Goal: Transaction & Acquisition: Purchase product/service

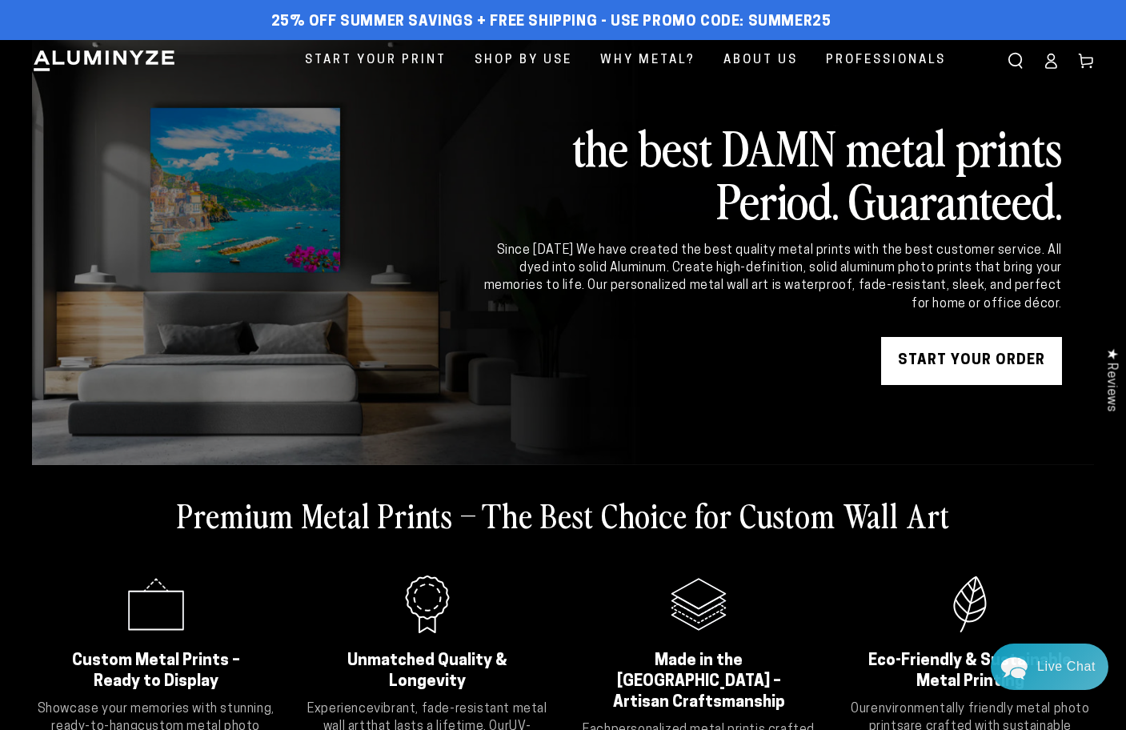
click at [1046, 53] on icon at bounding box center [1051, 61] width 16 height 16
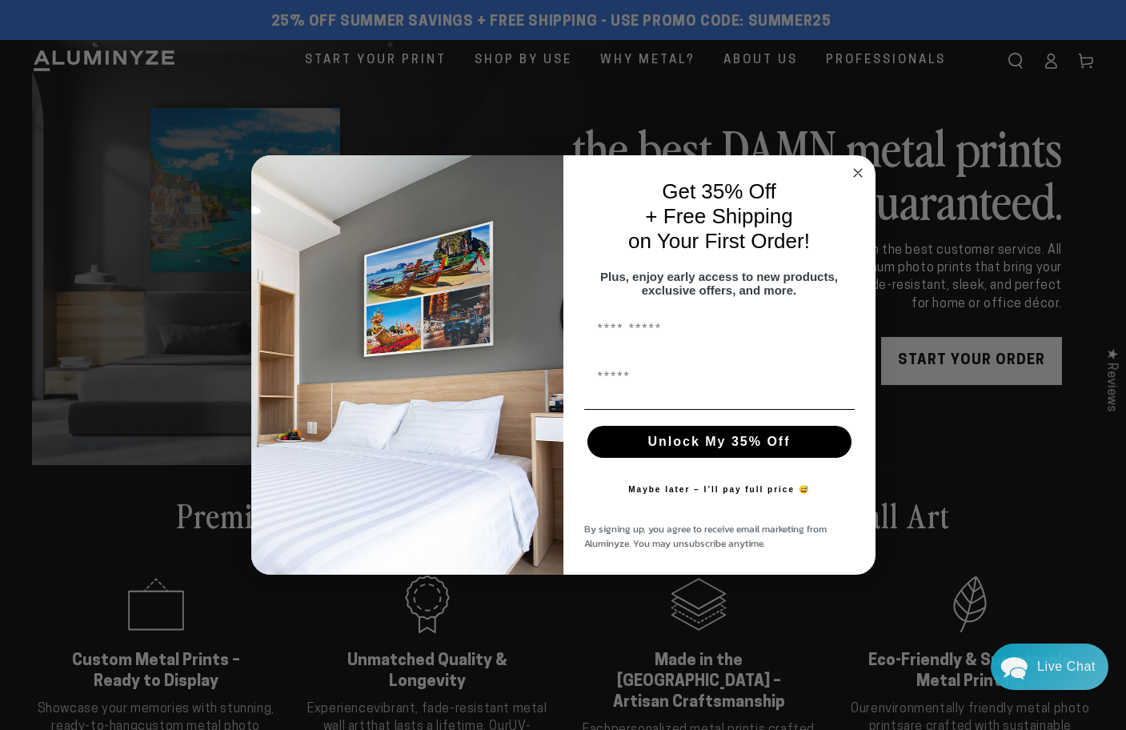
click at [858, 169] on icon "Close dialog" at bounding box center [858, 173] width 8 height 8
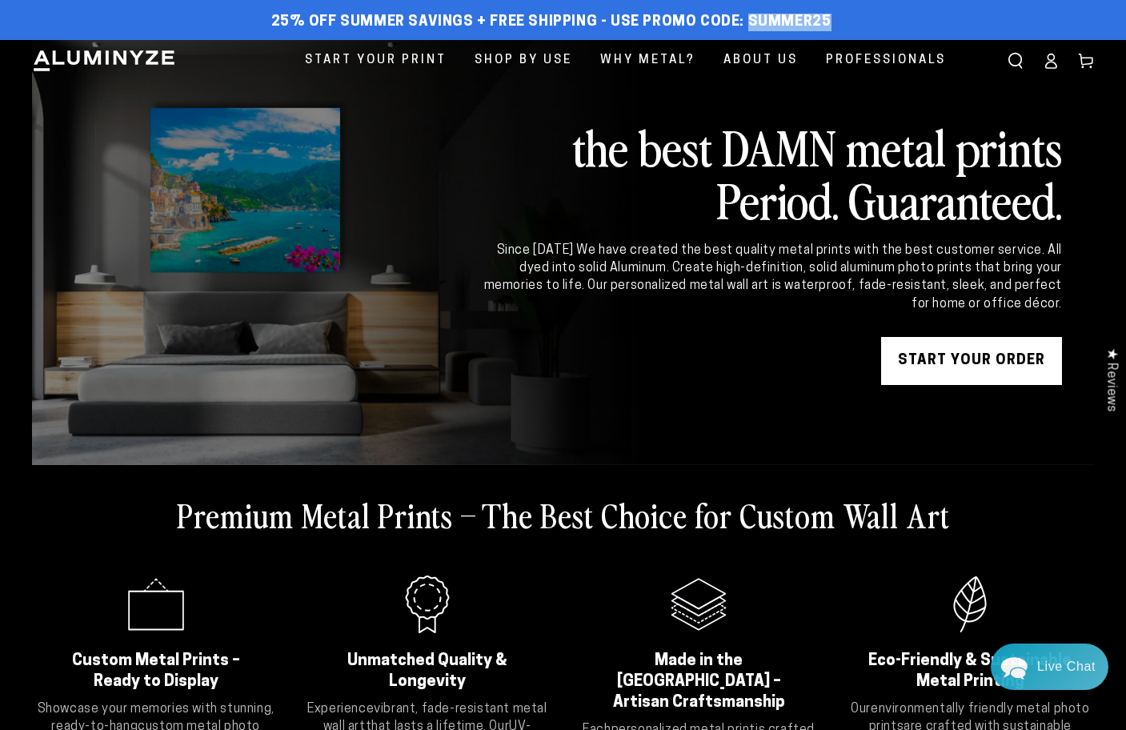
drag, startPoint x: 829, startPoint y: 20, endPoint x: 745, endPoint y: 25, distance: 84.2
click at [745, 25] on div "25% off Summer Savings + Free Shipping - Use Promo Code: SUMMER25 25% OFF - Cod…" at bounding box center [551, 22] width 1038 height 29
copy span "SUMMER25"
click at [986, 367] on link "START YOUR Order" at bounding box center [971, 361] width 181 height 48
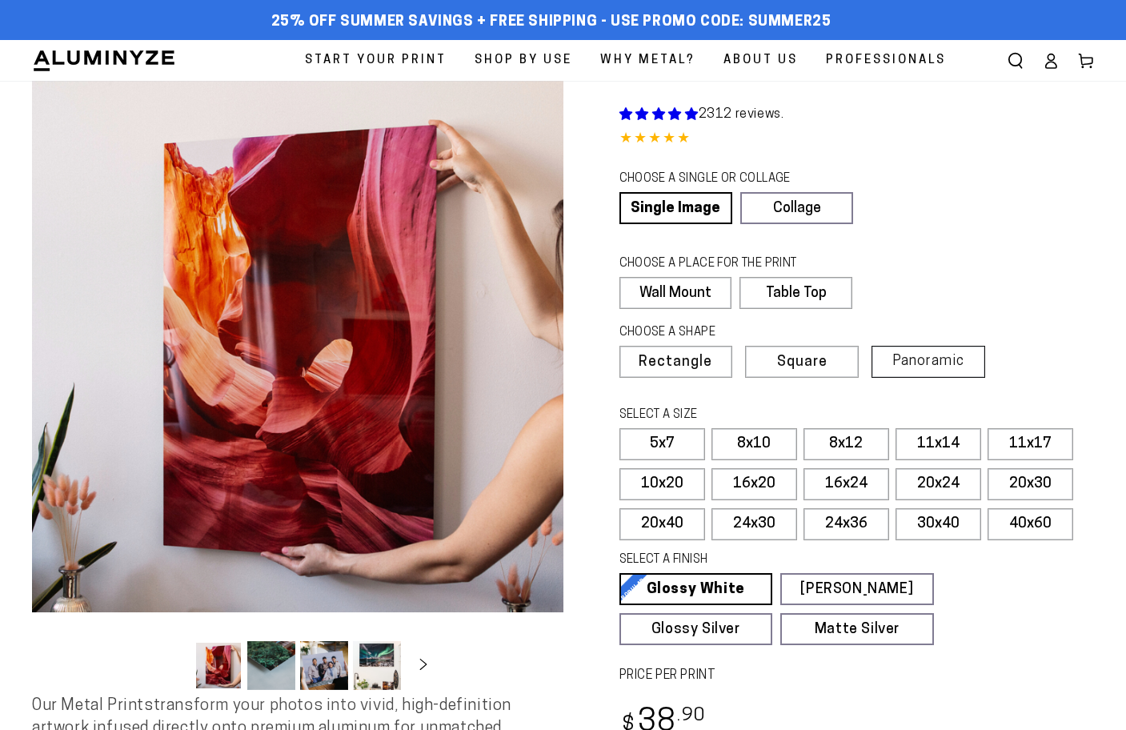
select select "**********"
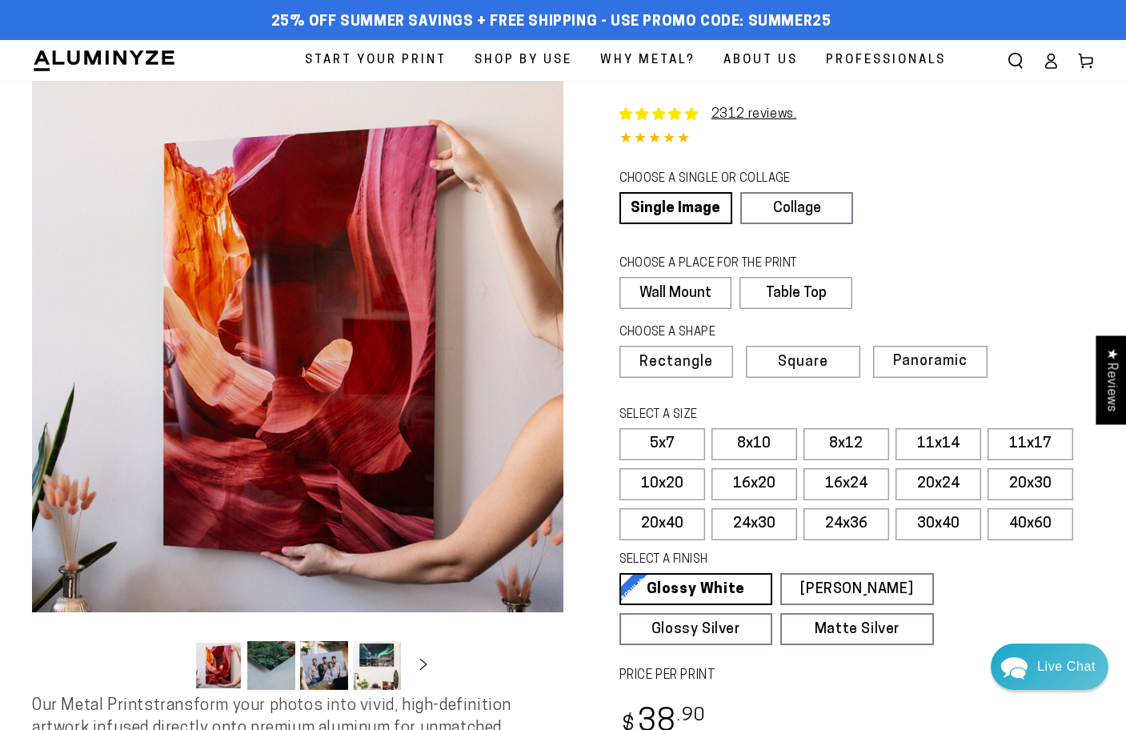
click at [1047, 55] on icon at bounding box center [1051, 61] width 16 height 16
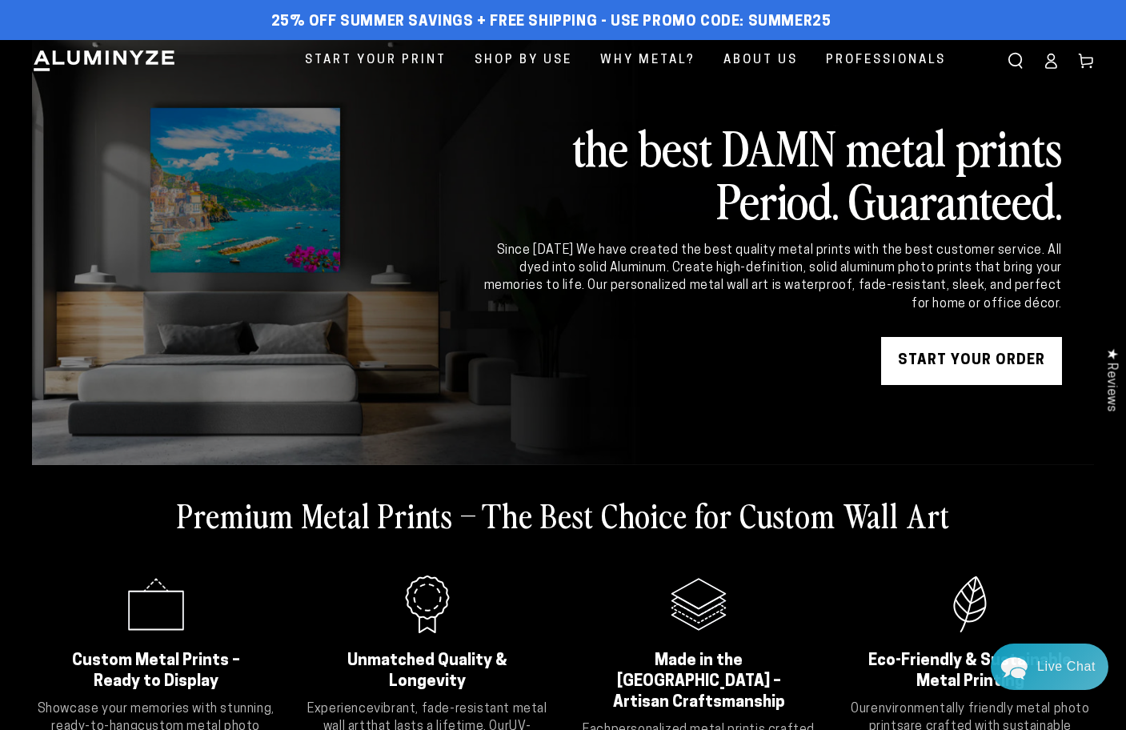
click at [916, 364] on link "START YOUR Order" at bounding box center [971, 361] width 181 height 48
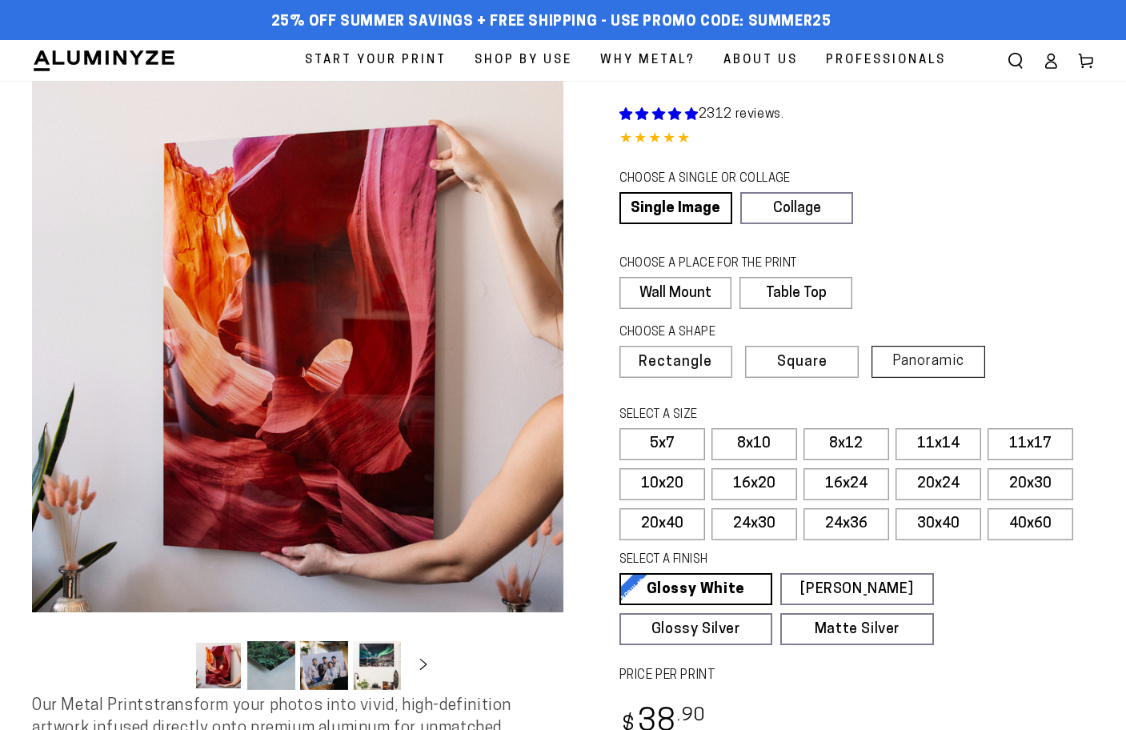
select select "**********"
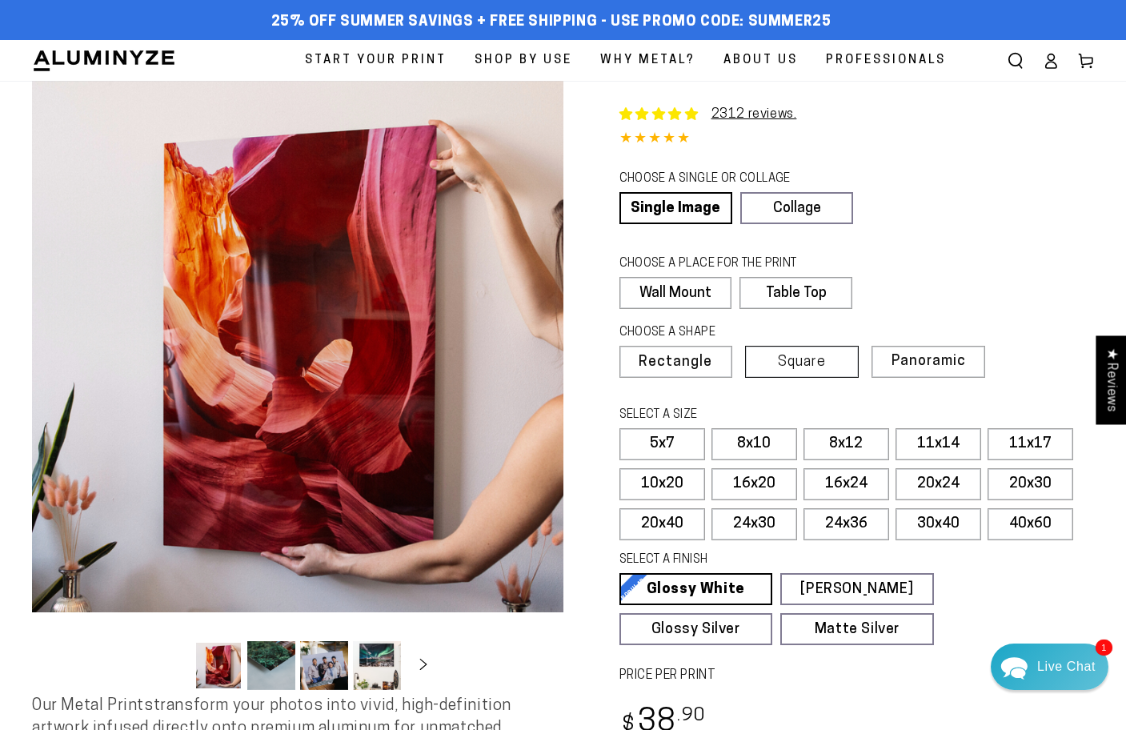
click at [823, 368] on span "Square" at bounding box center [802, 362] width 48 height 14
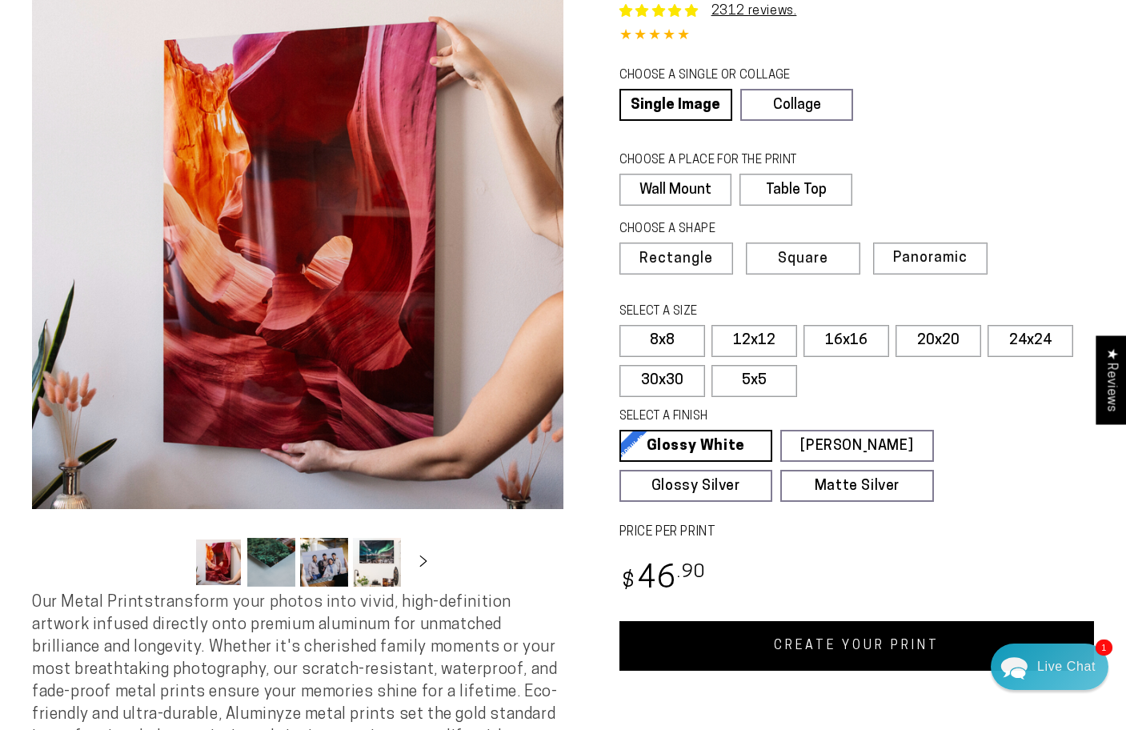
scroll to position [114, 0]
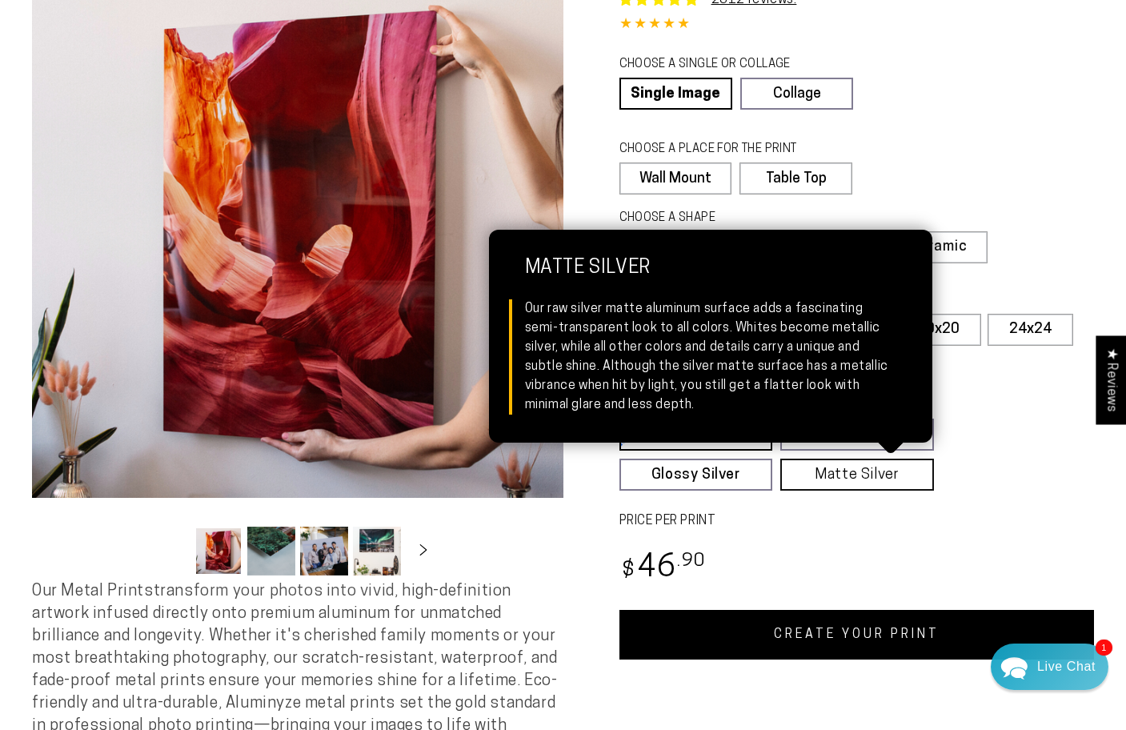
click at [844, 483] on link "Matte Silver Matte Silver Our raw silver matte aluminum surface adds a fascinat…" at bounding box center [857, 475] width 154 height 32
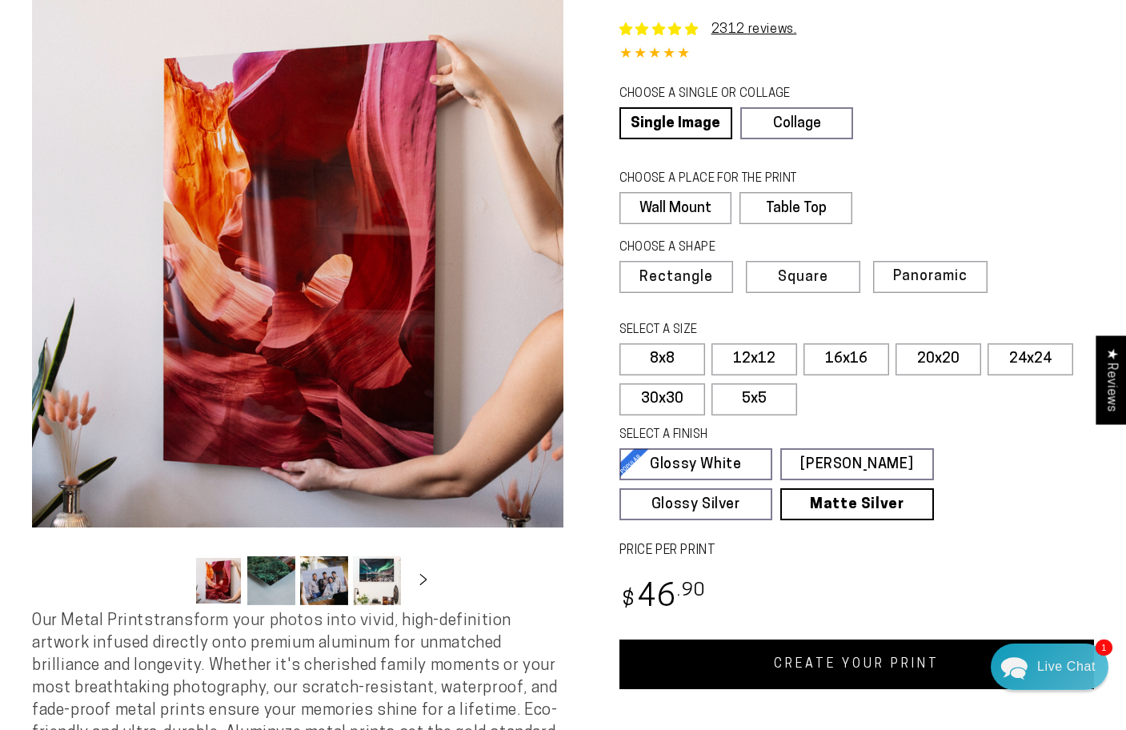
scroll to position [295, 0]
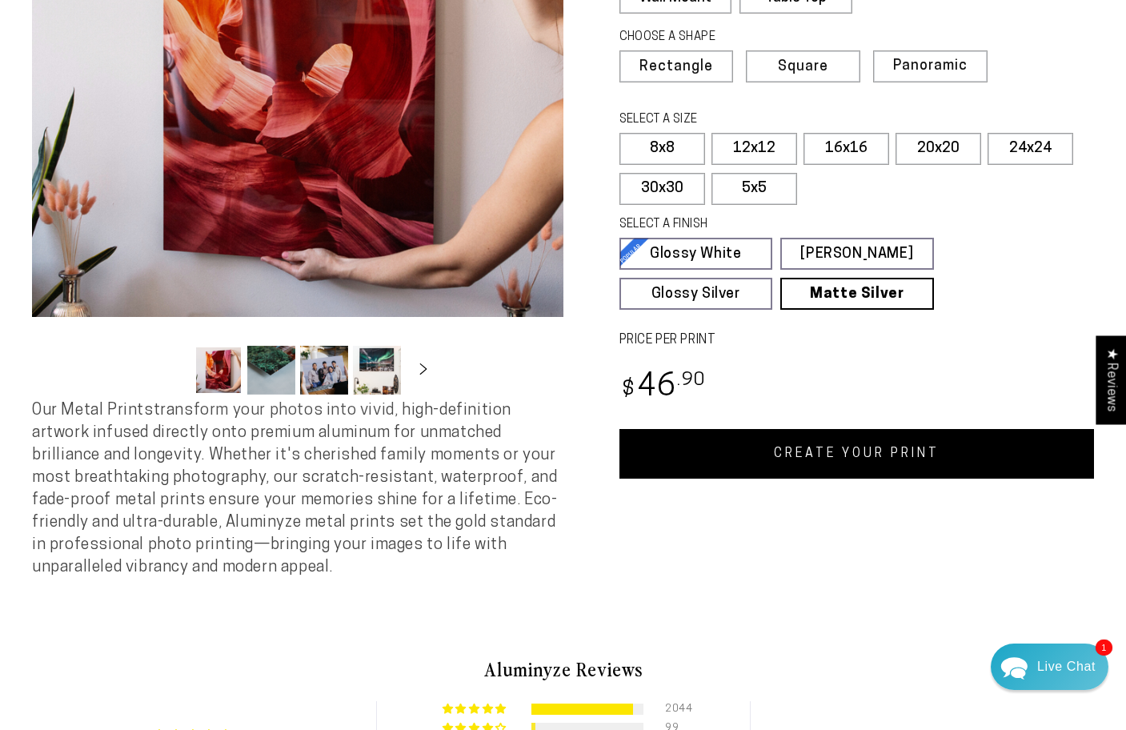
click at [868, 449] on link "CREATE YOUR PRINT" at bounding box center [856, 454] width 475 height 50
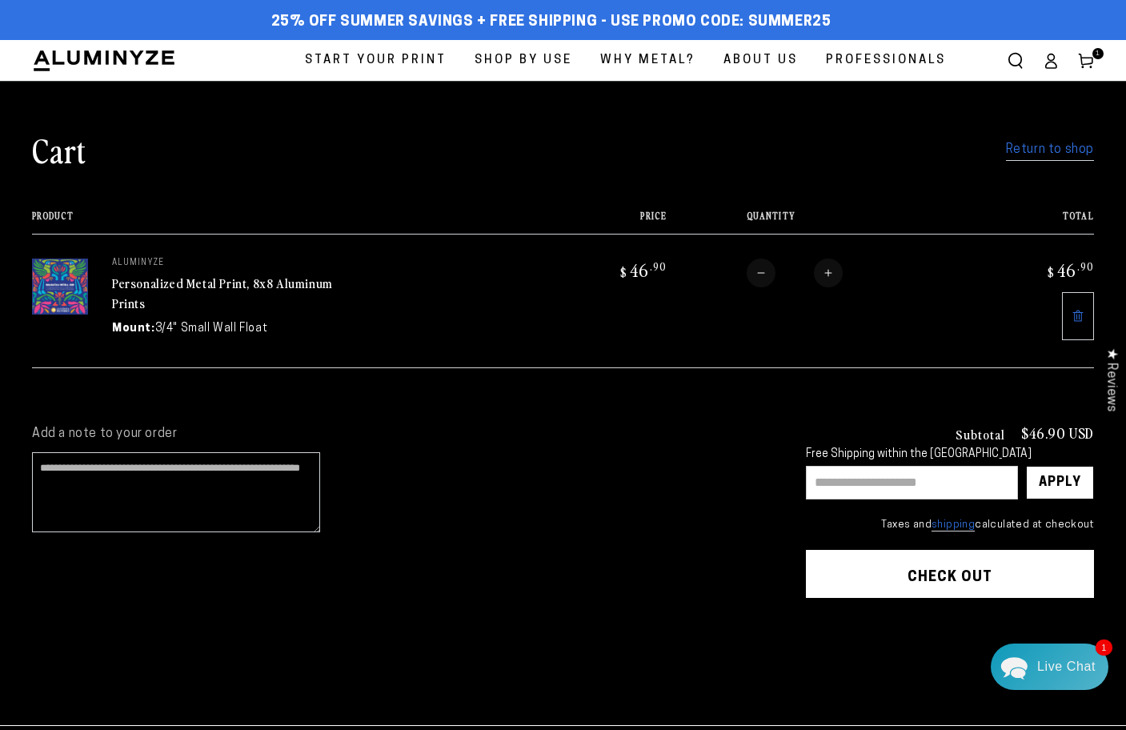
click at [1035, 146] on link "Return to shop" at bounding box center [1050, 149] width 88 height 23
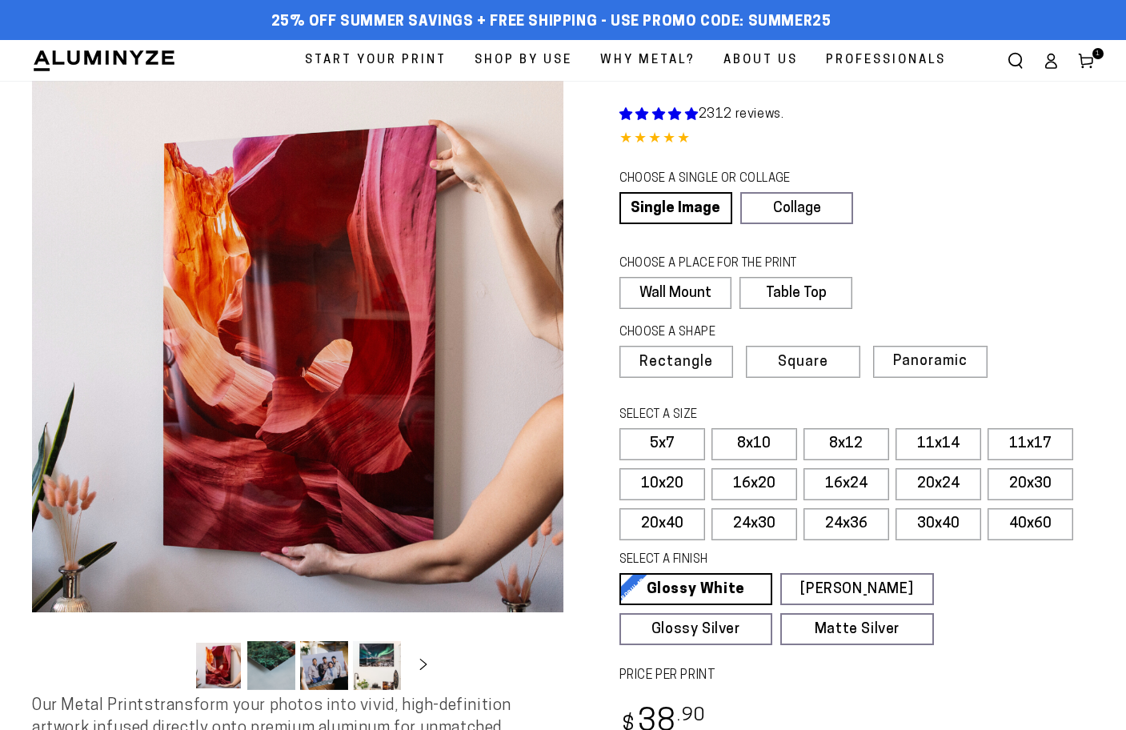
select select "**********"
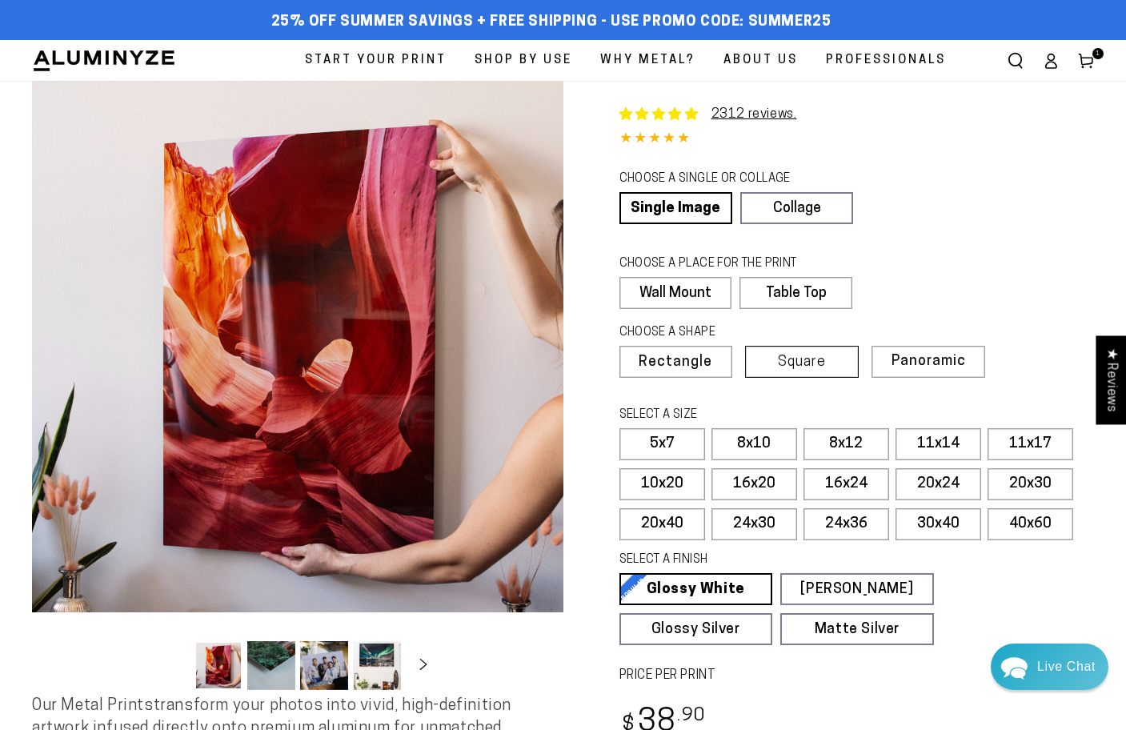
click at [799, 365] on span "Square" at bounding box center [802, 362] width 48 height 14
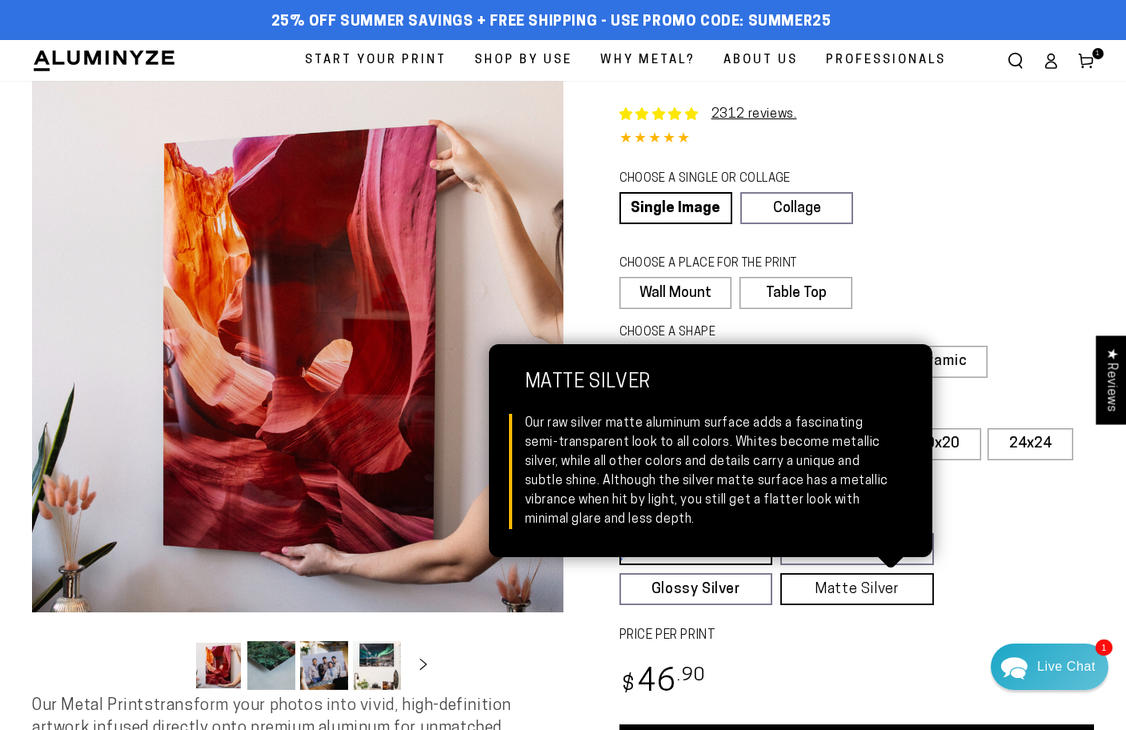
click at [888, 584] on link "Matte Silver Matte Silver Our raw silver matte aluminum surface adds a fascinat…" at bounding box center [857, 589] width 154 height 32
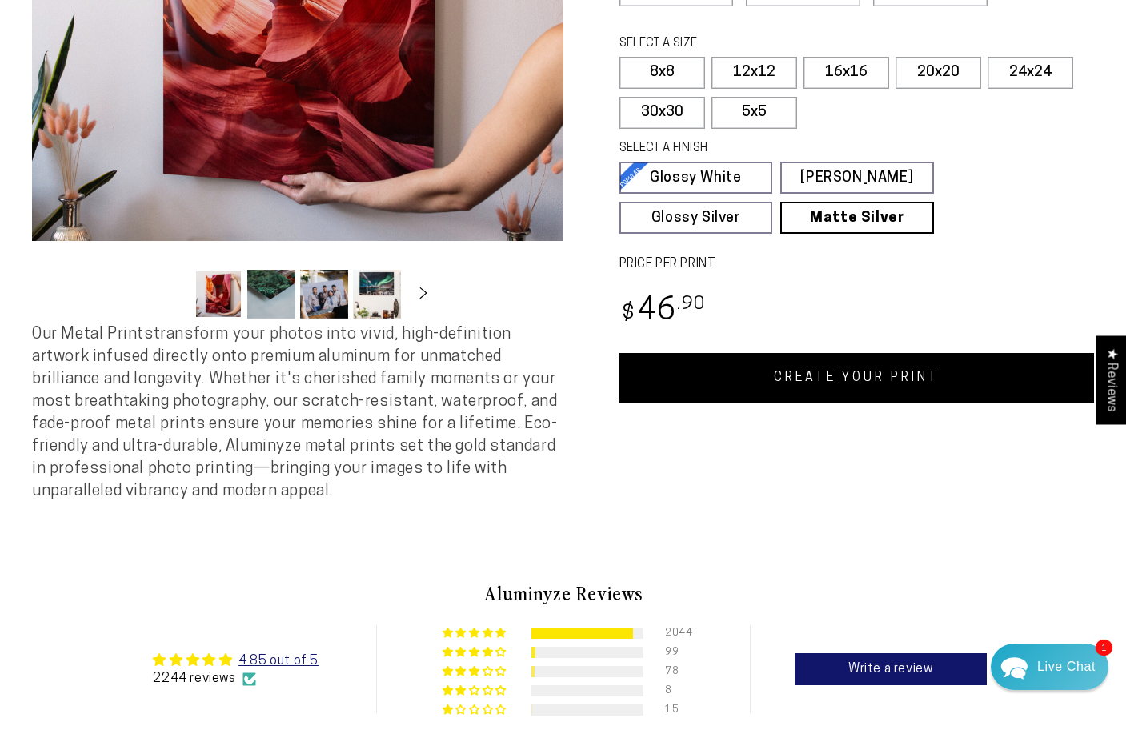
scroll to position [368, 0]
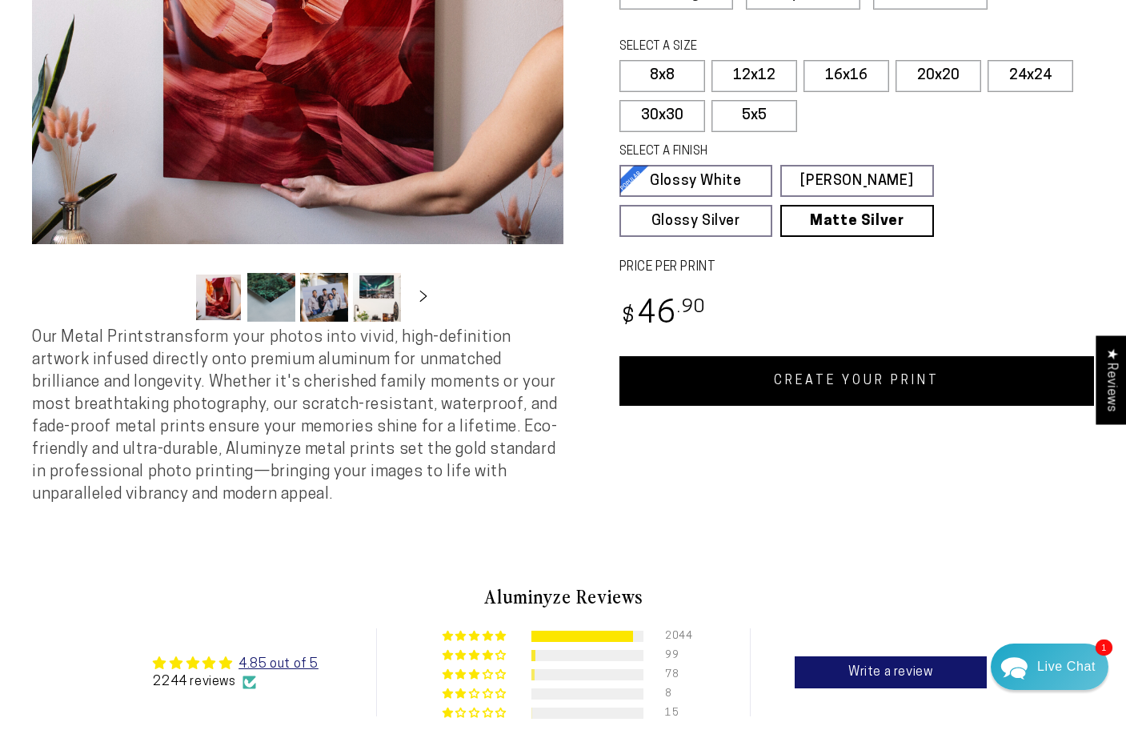
click at [828, 399] on link "CREATE YOUR PRINT" at bounding box center [856, 381] width 475 height 50
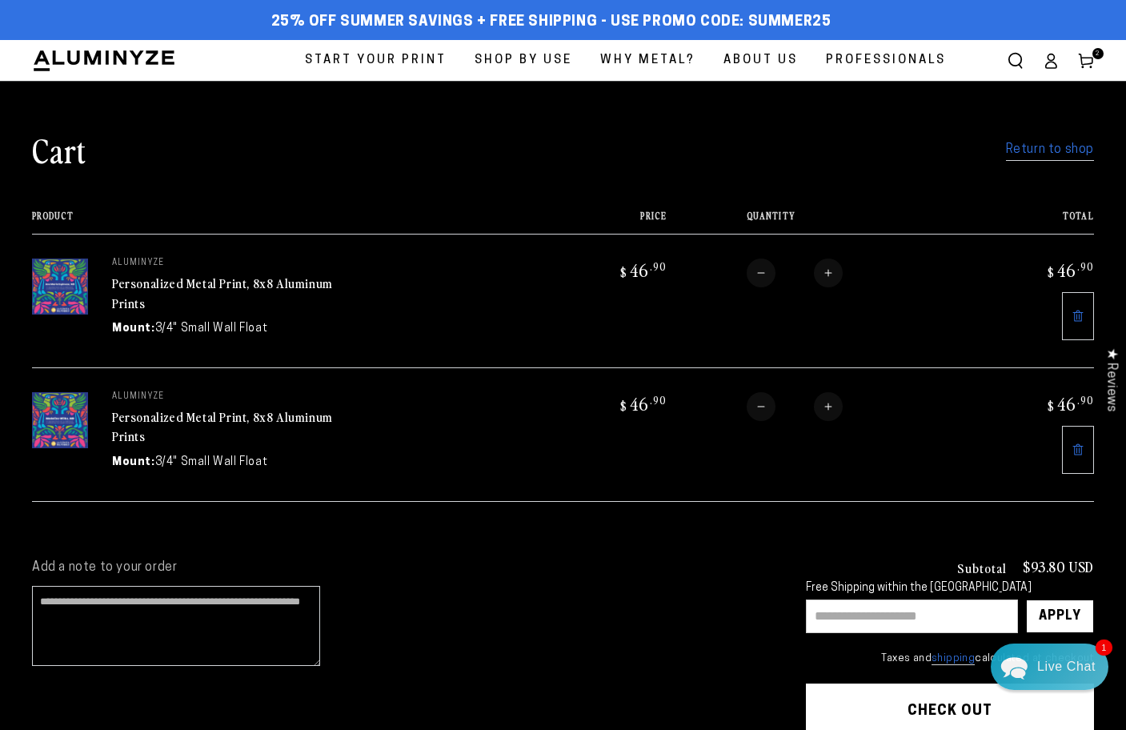
click at [1058, 154] on link "Return to shop" at bounding box center [1050, 149] width 88 height 23
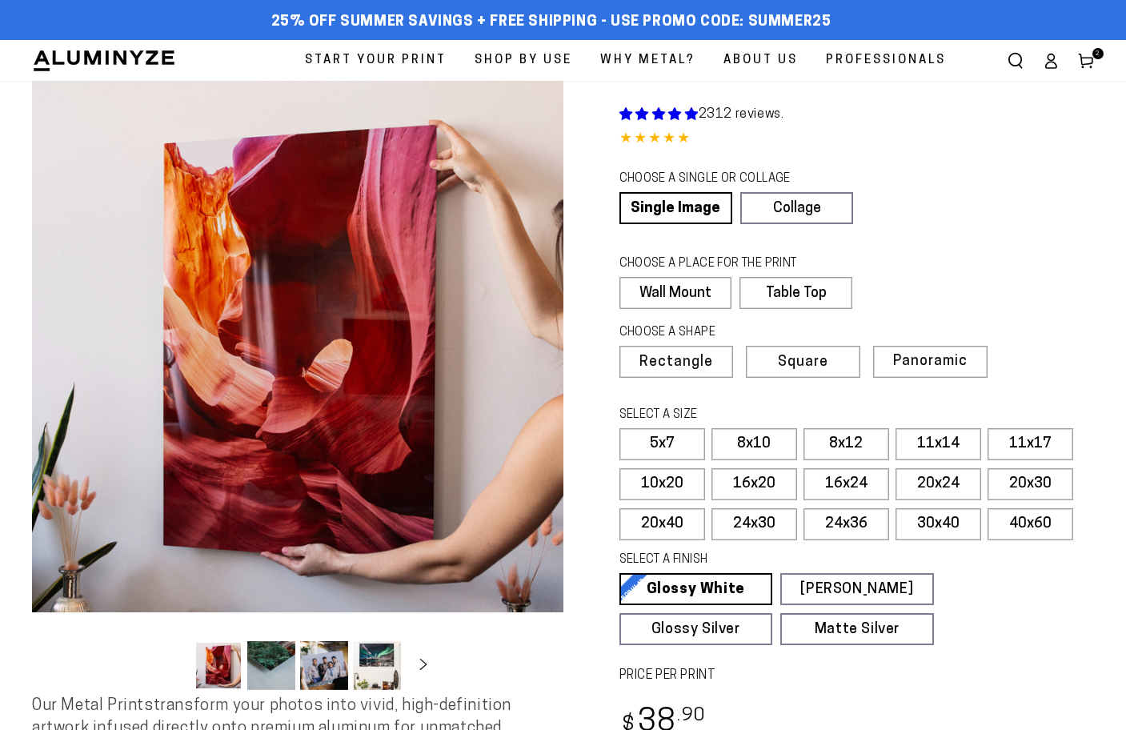
select select "**********"
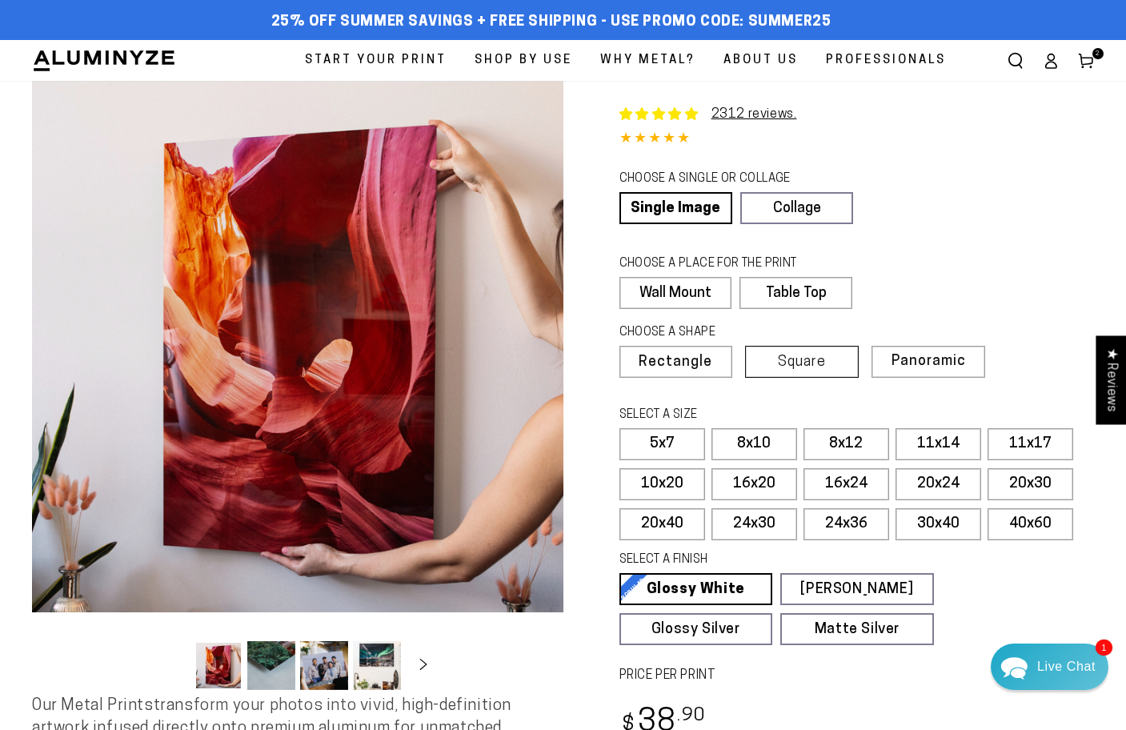
click at [819, 365] on span "Square" at bounding box center [802, 362] width 48 height 14
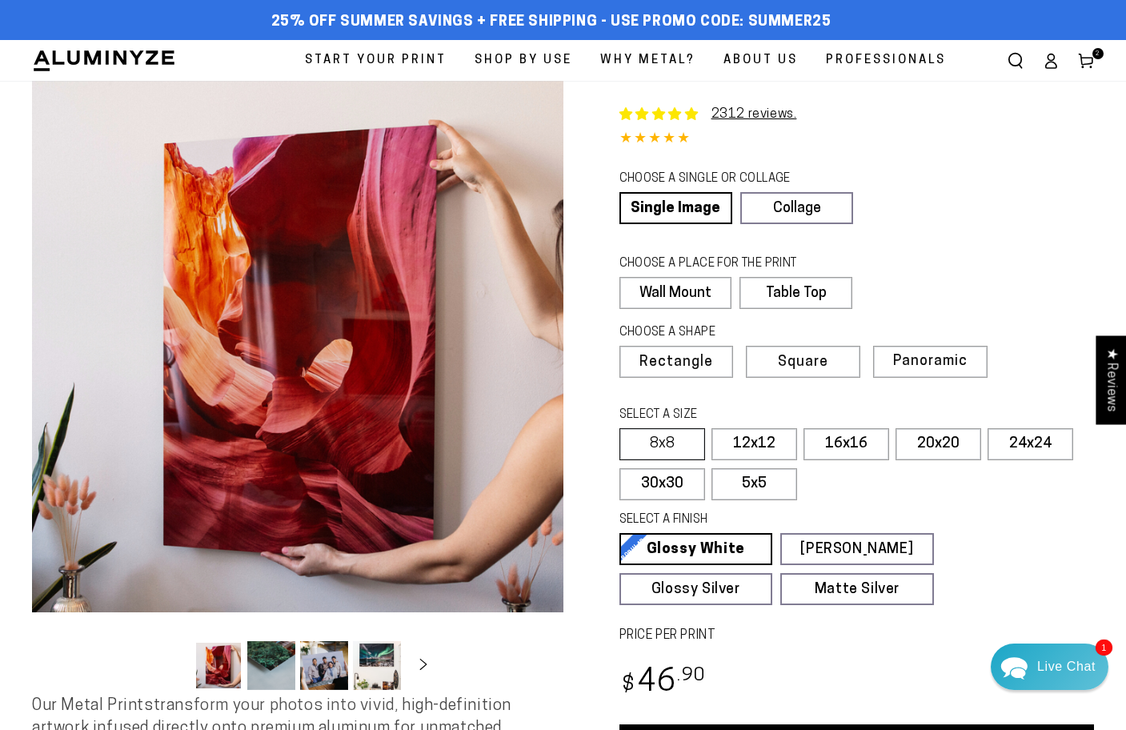
click at [675, 441] on label "8x8" at bounding box center [662, 444] width 86 height 32
click at [671, 441] on label "8x8" at bounding box center [662, 444] width 86 height 32
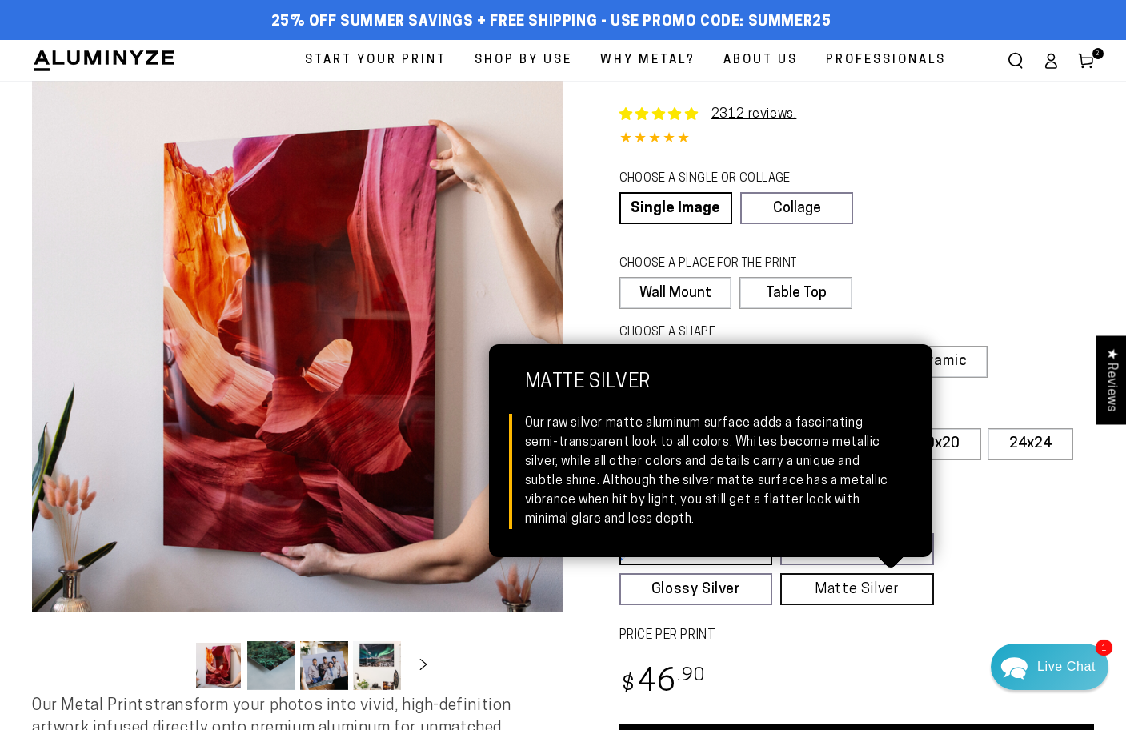
click at [879, 591] on link "Matte Silver Matte Silver Our raw silver matte aluminum surface adds a fascinat…" at bounding box center [857, 589] width 154 height 32
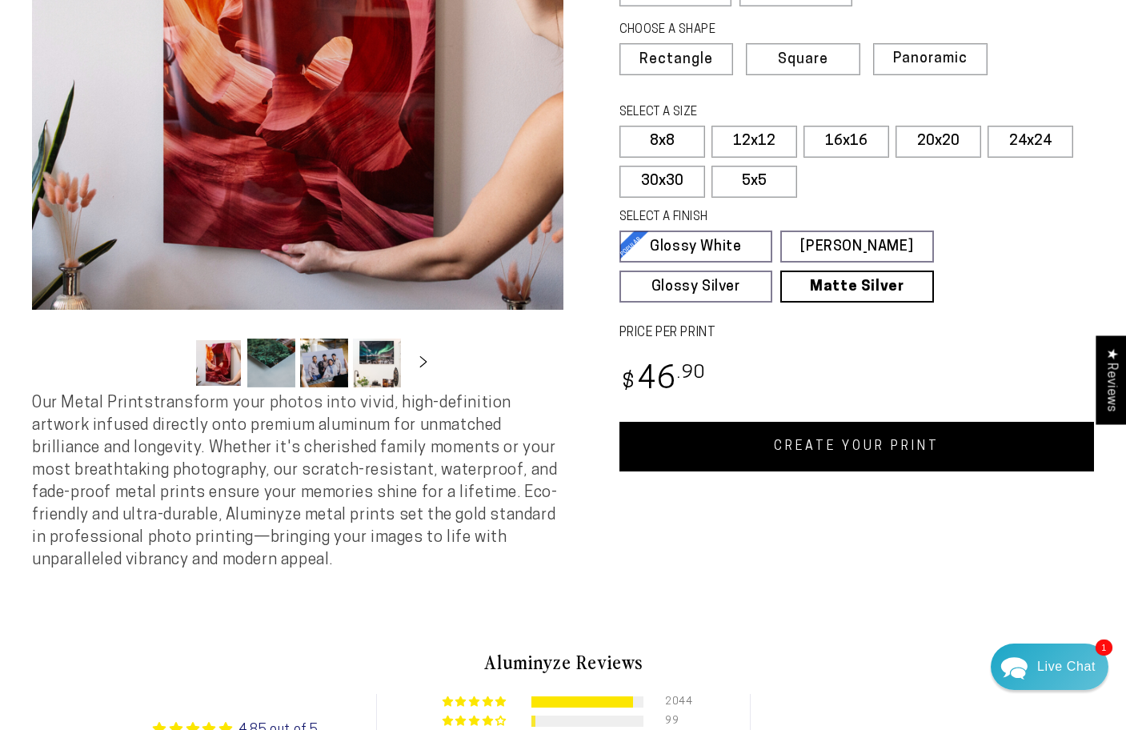
scroll to position [305, 0]
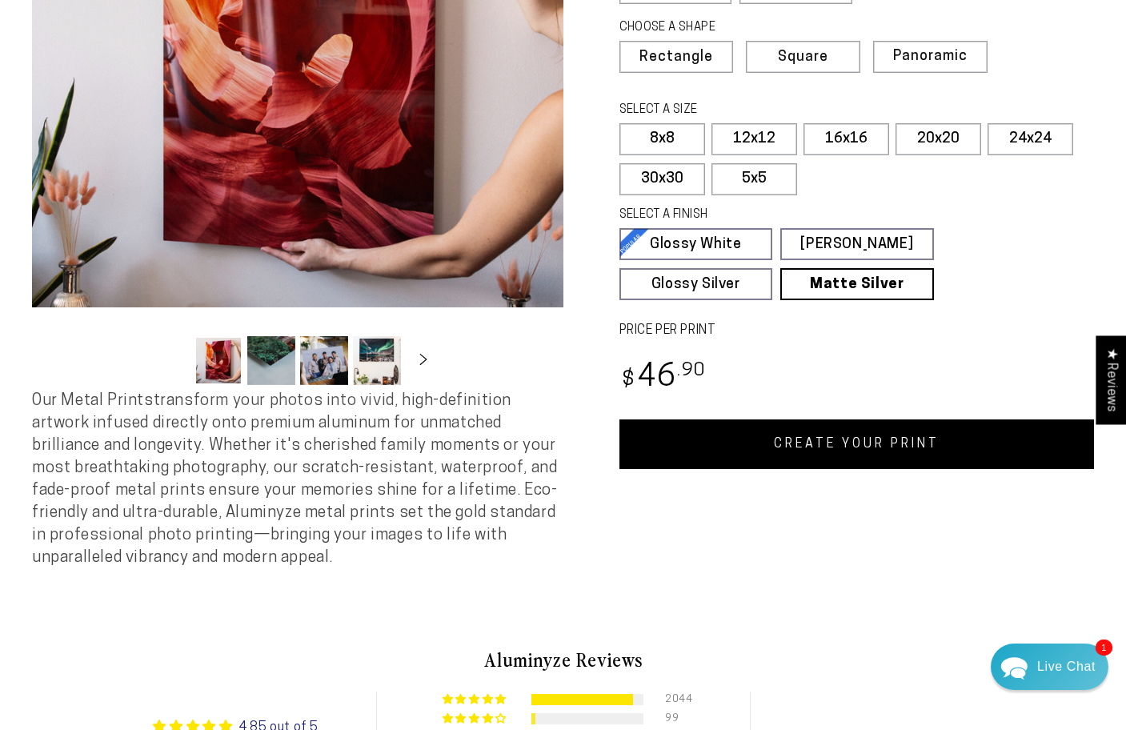
click at [894, 443] on link "CREATE YOUR PRINT" at bounding box center [856, 444] width 475 height 50
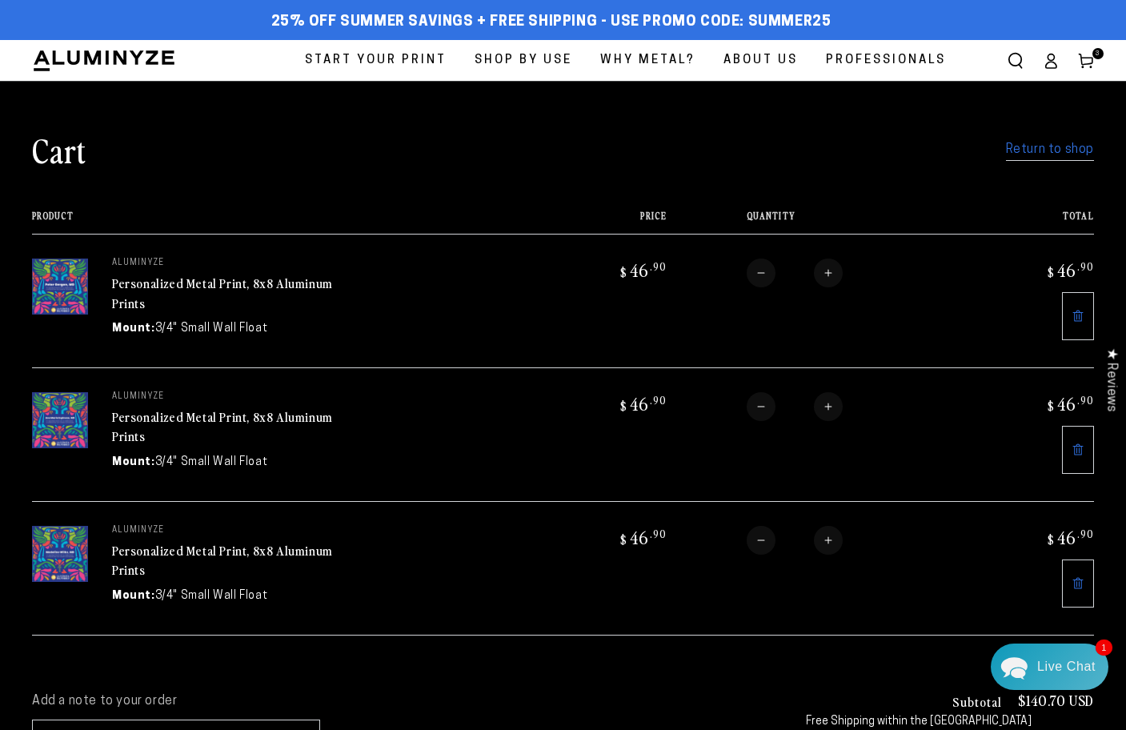
click at [1038, 147] on link "Return to shop" at bounding box center [1050, 149] width 88 height 23
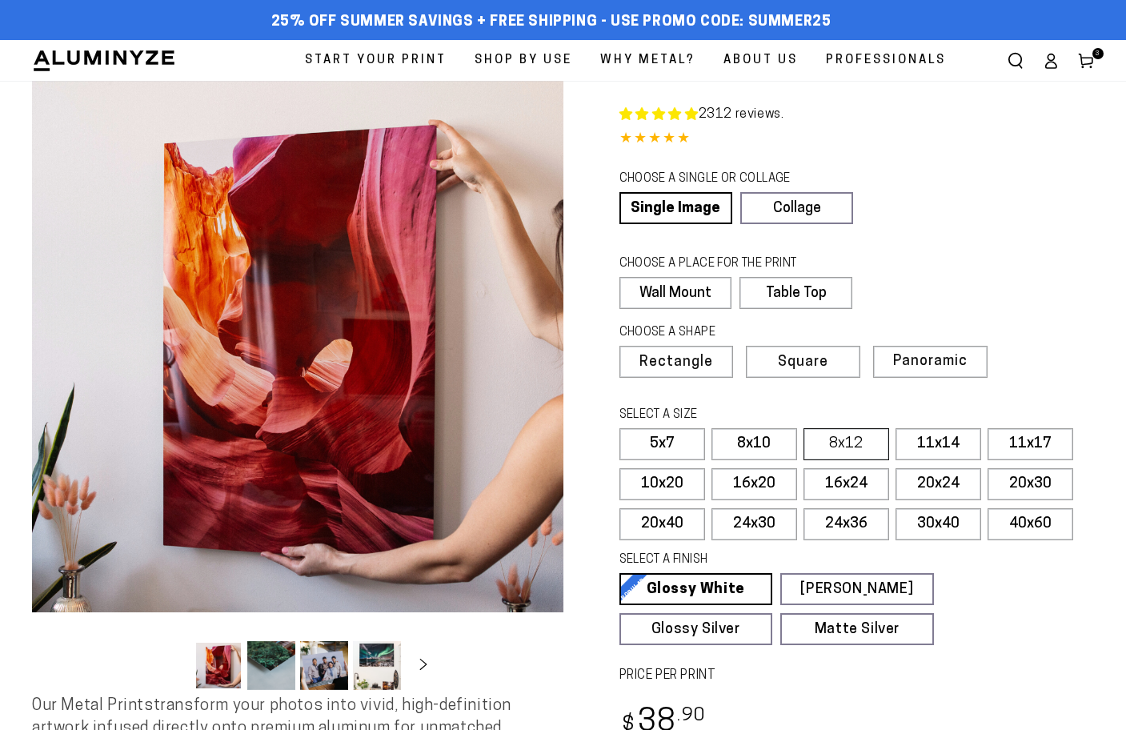
select select "**********"
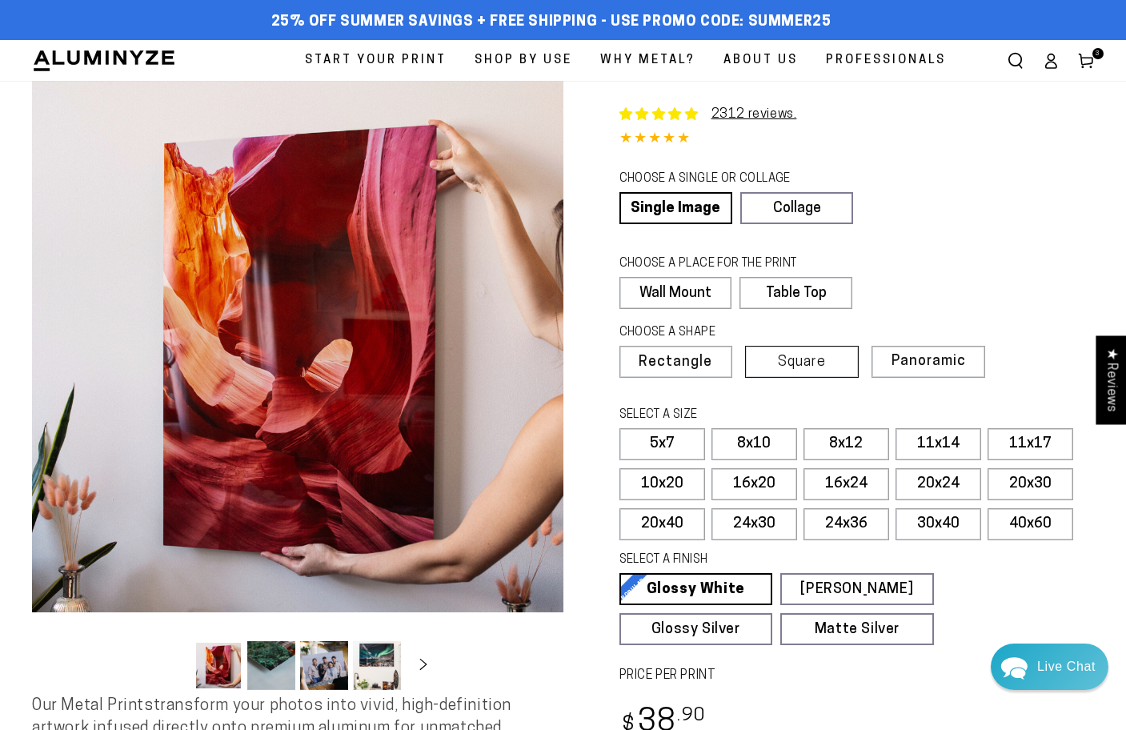
click at [778, 361] on label "Square" at bounding box center [802, 362] width 114 height 32
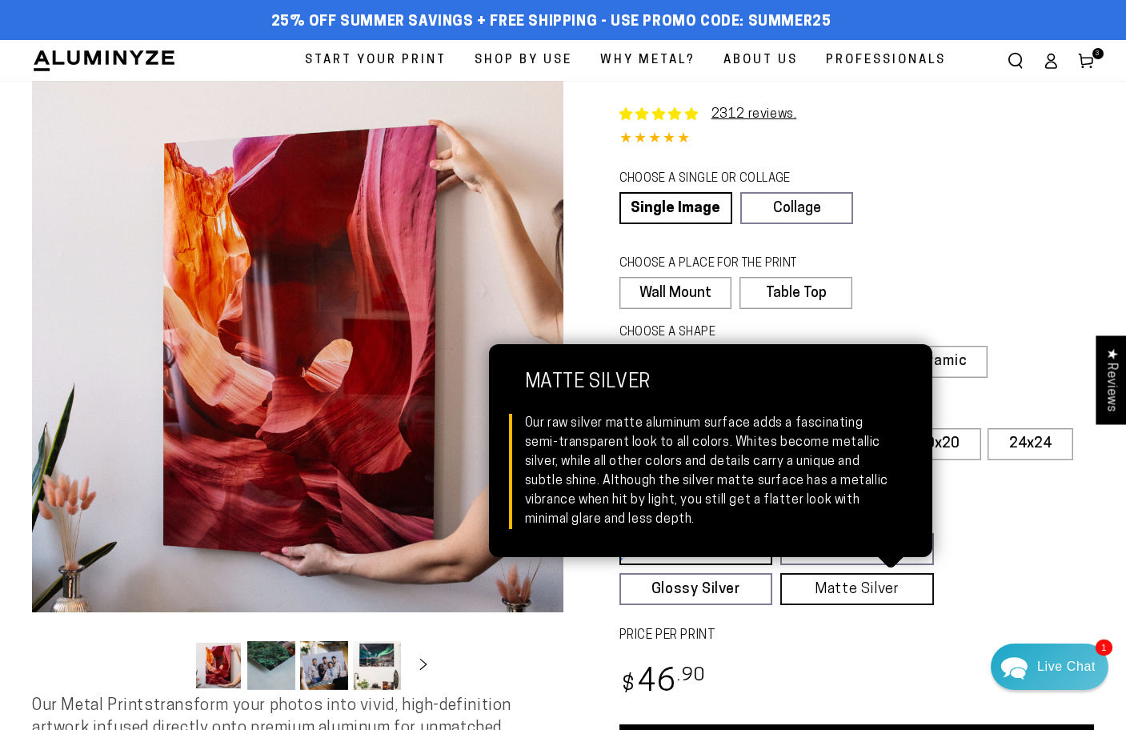
click at [887, 595] on link "Matte Silver Matte Silver Our raw silver matte aluminum surface adds a fascinat…" at bounding box center [857, 589] width 154 height 32
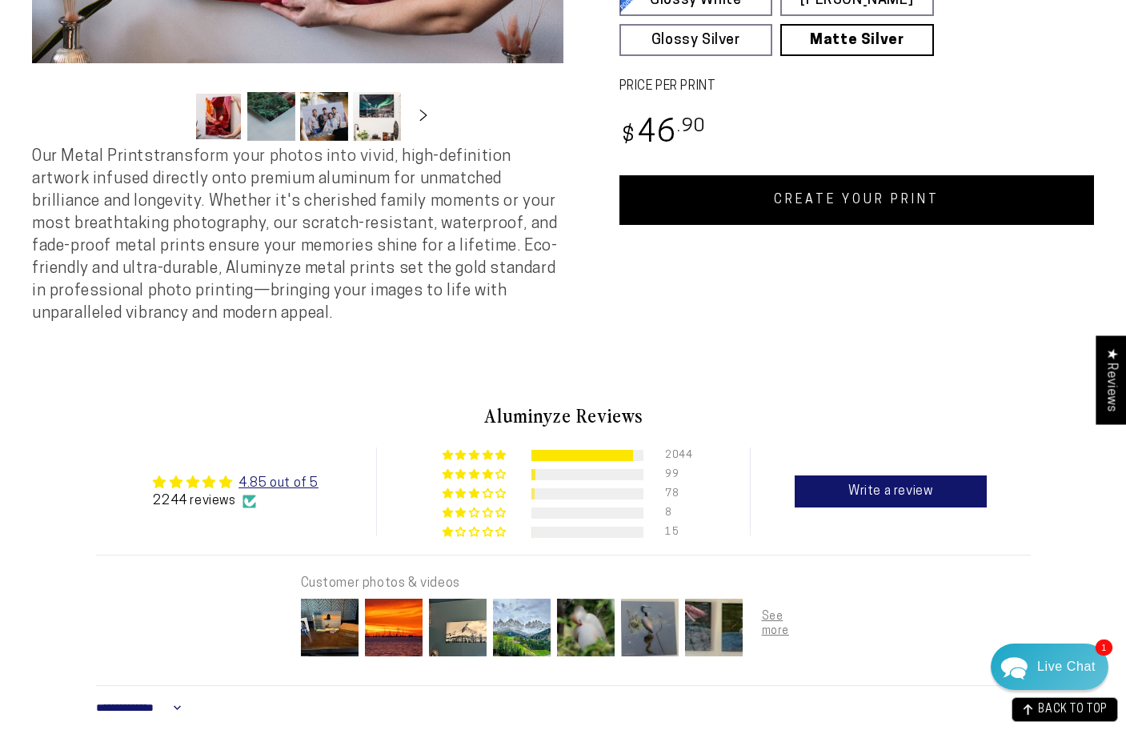
scroll to position [420, 0]
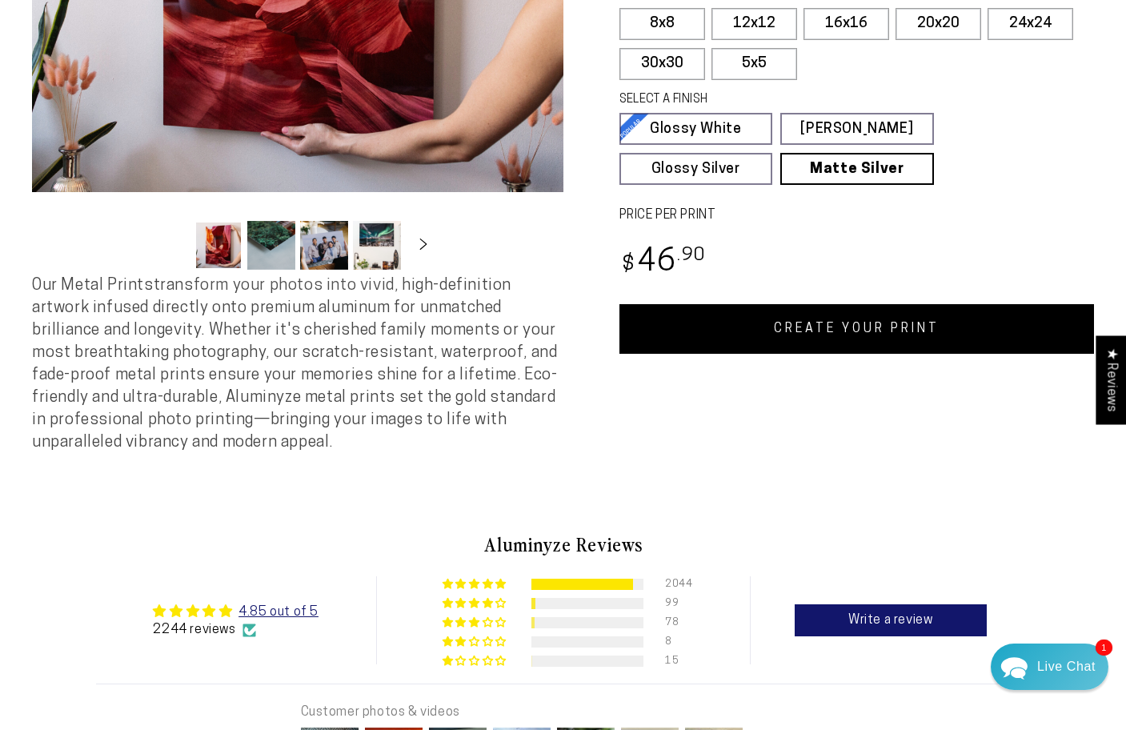
click at [844, 338] on link "CREATE YOUR PRINT" at bounding box center [856, 329] width 475 height 50
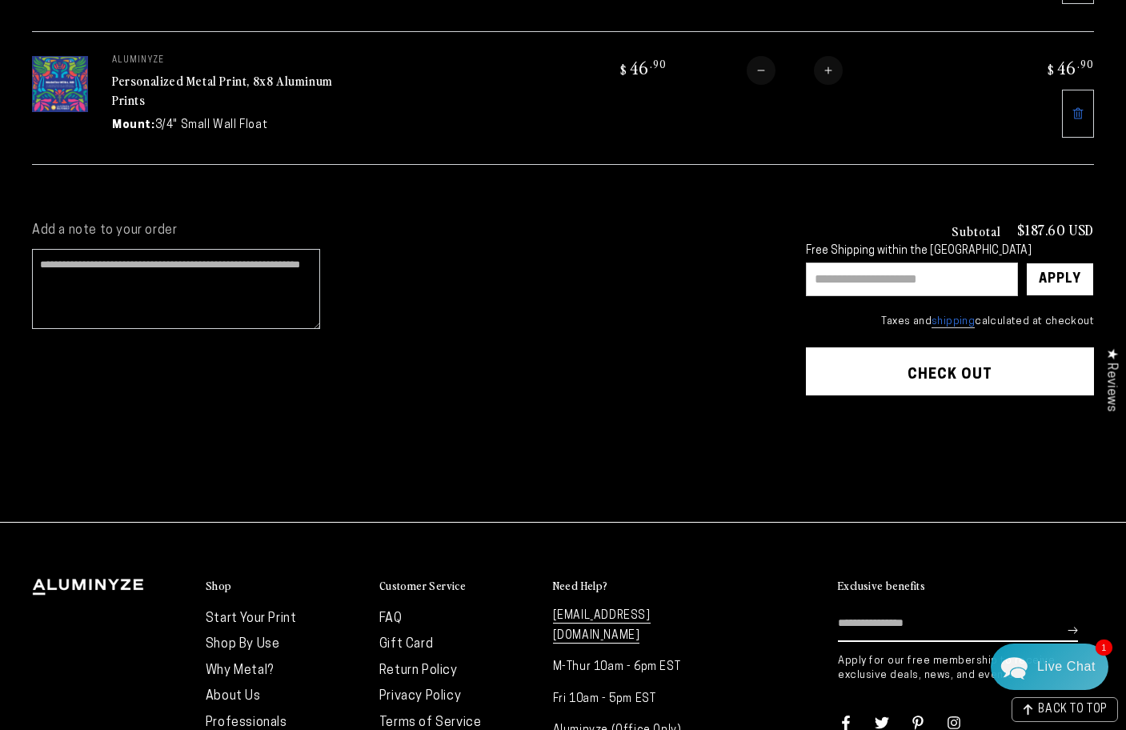
scroll to position [558, 0]
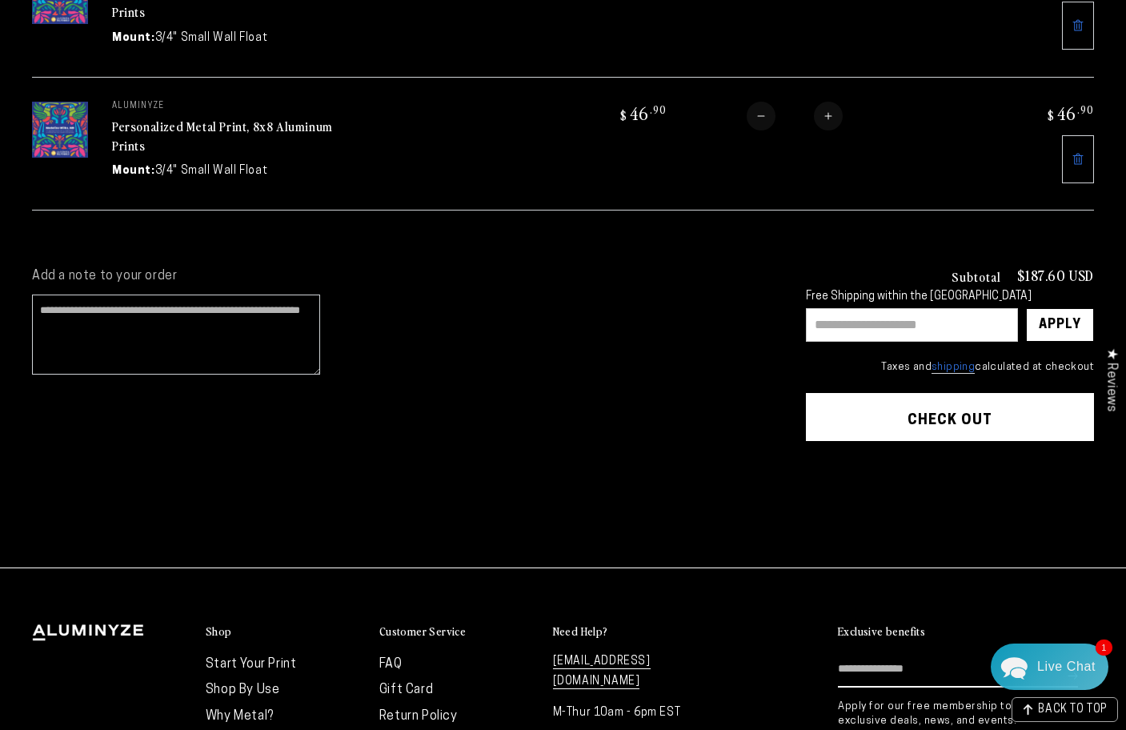
click at [840, 317] on input "text" at bounding box center [912, 325] width 212 height 34
type input "********"
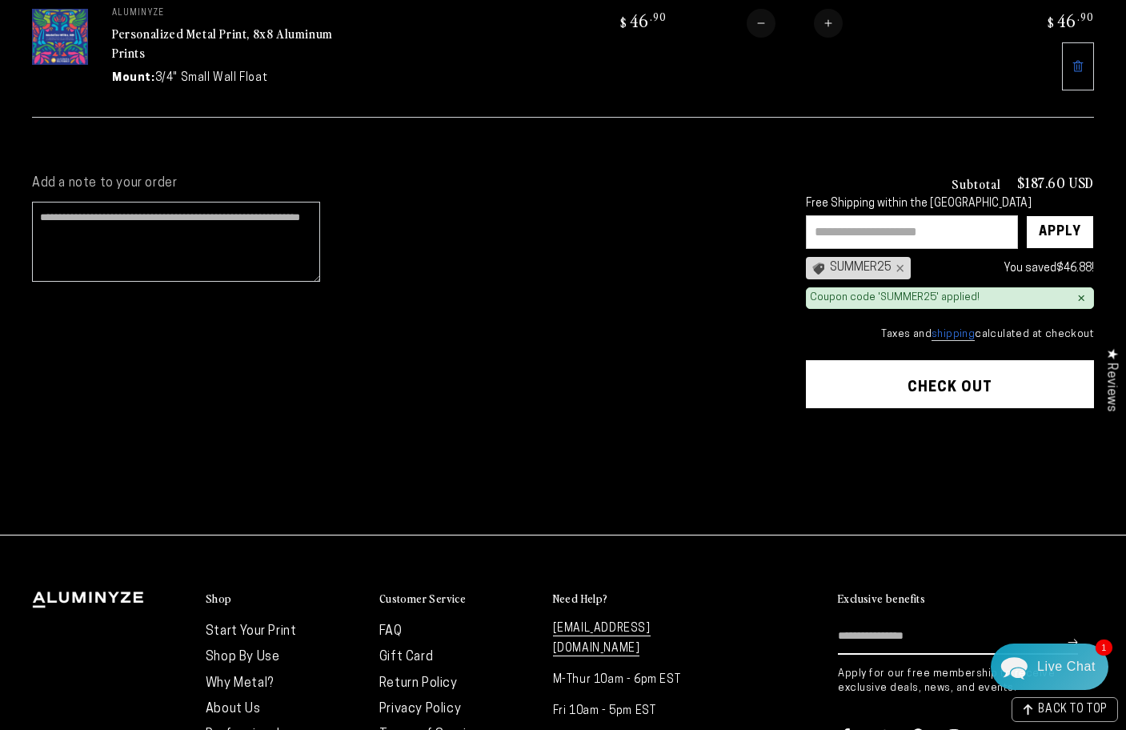
scroll to position [651, 0]
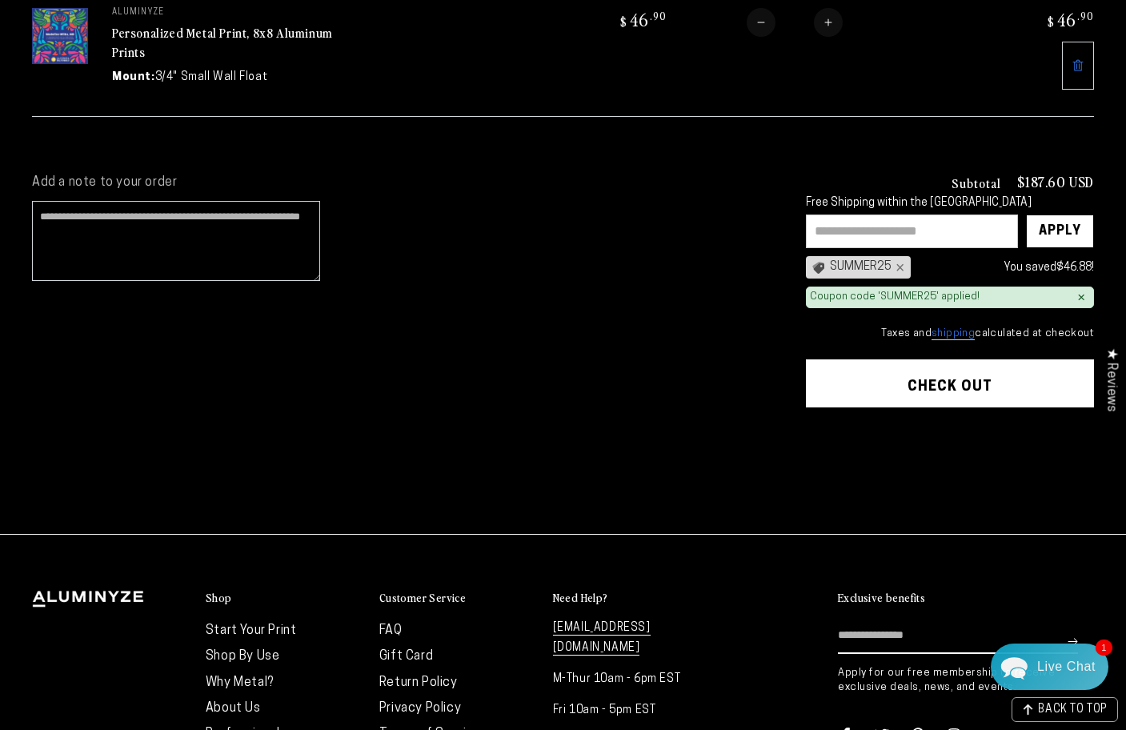
click at [868, 372] on button "Check out" at bounding box center [950, 383] width 288 height 48
